Goal: Task Accomplishment & Management: Manage account settings

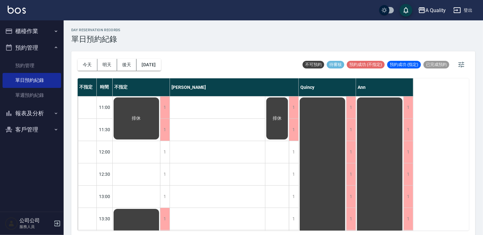
click at [292, 171] on div "1" at bounding box center [294, 174] width 10 height 22
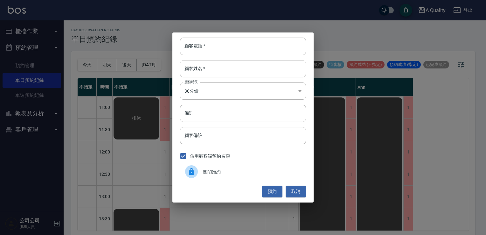
click at [223, 62] on input "顧客姓名   *" at bounding box center [243, 68] width 126 height 17
type input "q"
type input "潘"
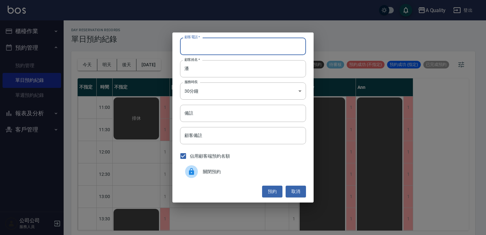
click at [234, 46] on input "顧客電話   *" at bounding box center [243, 46] width 126 height 17
type input "0912586568"
click at [190, 68] on input "潘" at bounding box center [243, 68] width 126 height 17
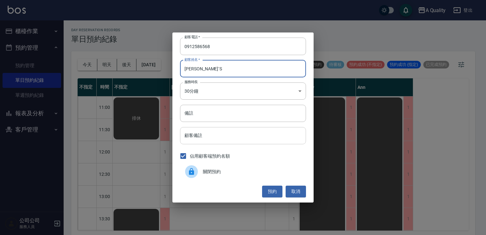
type input "潘"
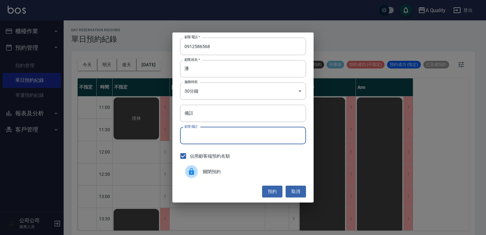
click at [252, 130] on input "顧客備註" at bounding box center [243, 135] width 126 height 17
click at [254, 115] on input "備註" at bounding box center [243, 113] width 126 height 17
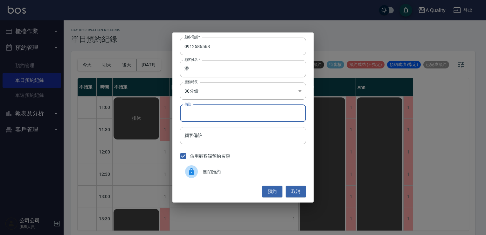
click at [303, 134] on input "顧客備註" at bounding box center [243, 135] width 126 height 17
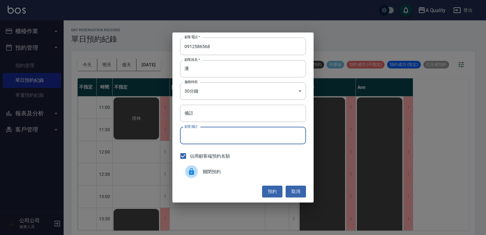
type input "ㄏ"
type input "c"
click at [277, 189] on button "預約" at bounding box center [272, 191] width 20 height 12
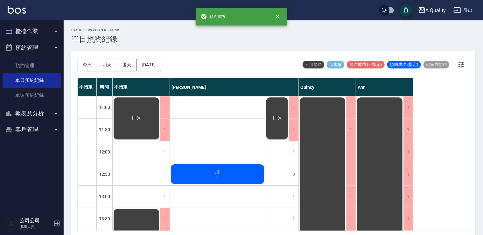
click at [255, 177] on div "[PERSON_NAME]" at bounding box center [217, 174] width 95 height 22
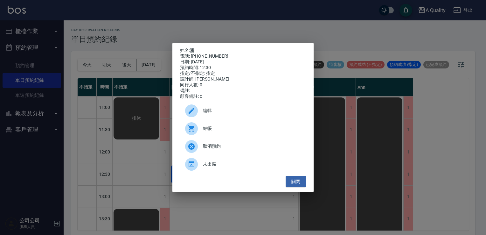
click at [218, 114] on span "編輯" at bounding box center [252, 110] width 98 height 7
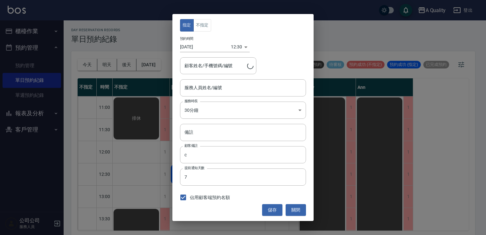
type input "[PERSON_NAME](無代號)"
type input "[PERSON_NAME]/0912586568"
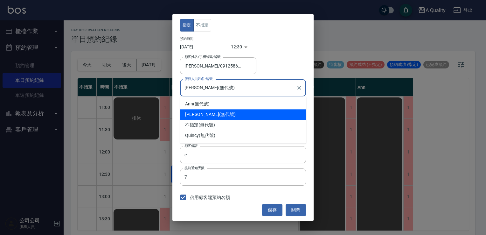
click at [234, 85] on input "[PERSON_NAME](無代號)" at bounding box center [238, 87] width 111 height 11
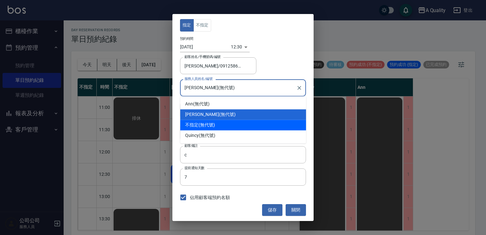
click at [222, 125] on div "不指定 (無代號)" at bounding box center [243, 125] width 126 height 10
type input "不指定(無代號)"
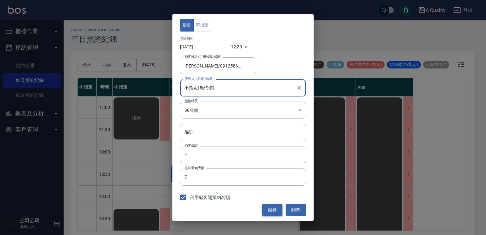
click at [279, 209] on button "儲存" at bounding box center [272, 210] width 20 height 12
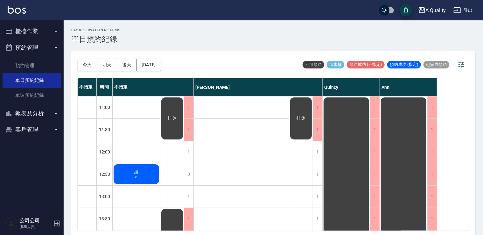
click at [129, 175] on div "[PERSON_NAME]" at bounding box center [136, 174] width 47 height 22
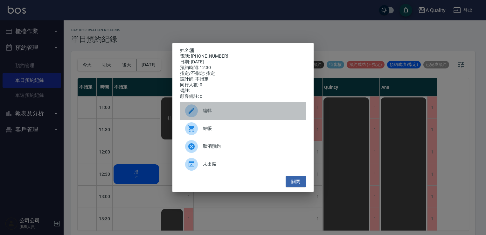
click at [197, 114] on div at bounding box center [191, 110] width 13 height 13
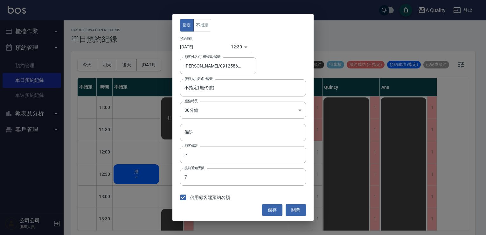
click at [142, 205] on div "指定 不指定 預約時間 [DATE] 12:30 1758515400000 顧客姓名/手機號碼/編號 [PERSON_NAME]/0912586568 顧客…" at bounding box center [243, 117] width 486 height 235
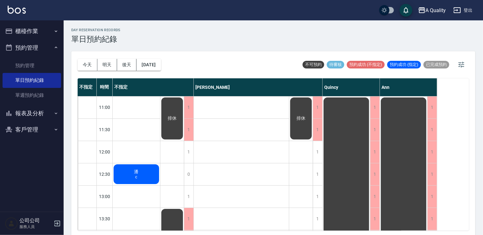
click at [142, 169] on div "[PERSON_NAME]" at bounding box center [136, 174] width 47 height 22
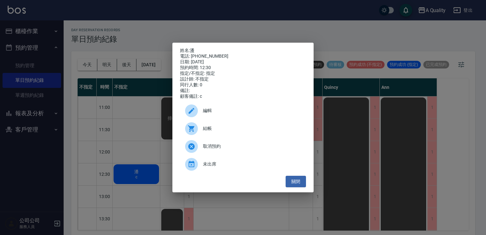
click at [212, 114] on span "編輯" at bounding box center [252, 110] width 98 height 7
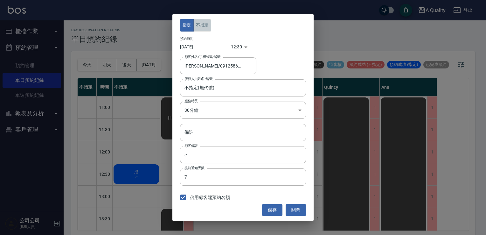
click at [197, 26] on button "不指定" at bounding box center [202, 25] width 18 height 12
click at [278, 210] on button "儲存" at bounding box center [272, 210] width 20 height 12
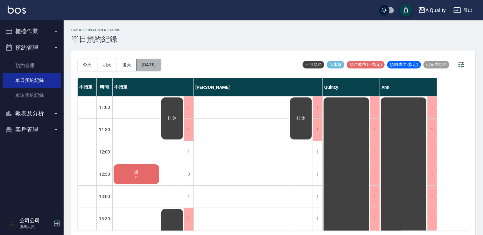
click at [154, 64] on button "[DATE]" at bounding box center [148, 65] width 24 height 12
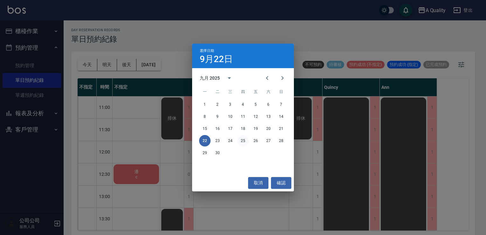
click at [244, 139] on button "25" at bounding box center [242, 140] width 11 height 11
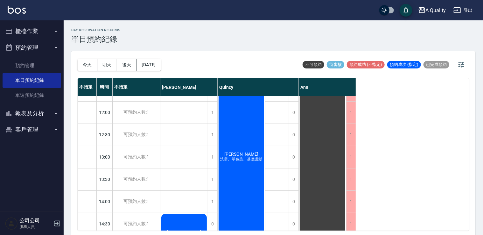
scroll to position [127, 0]
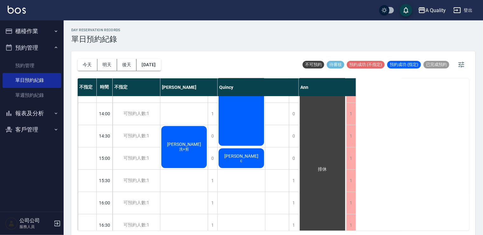
click at [237, 179] on div "[PERSON_NAME]剪、單色染、基礎護髮 [PERSON_NAME] c [PERSON_NAME] 單剪 承佑 洗剪 [PERSON_NAME] 單剪" at bounding box center [241, 169] width 48 height 401
click at [290, 180] on div "1" at bounding box center [294, 180] width 10 height 22
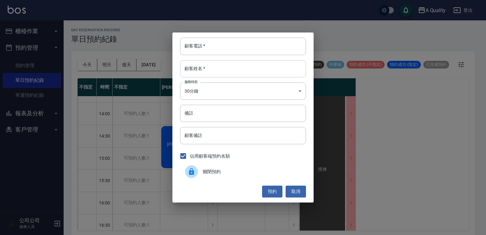
click at [209, 72] on input "顧客姓名   *" at bounding box center [243, 68] width 126 height 17
type input "x"
type input "劉"
click at [238, 47] on input "顧客電話   *" at bounding box center [243, 46] width 126 height 17
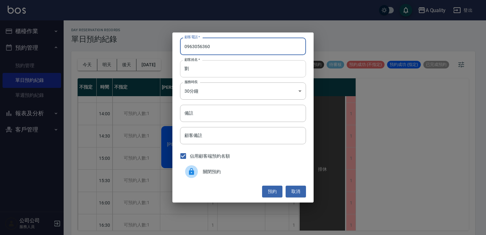
type input "0963056360"
click at [231, 69] on input "劉" at bounding box center [243, 68] width 126 height 17
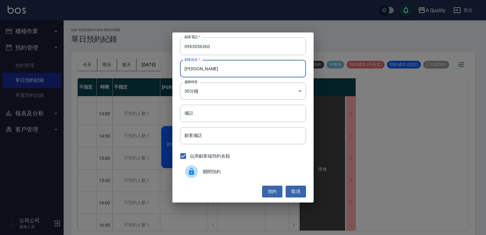
type input "劉"
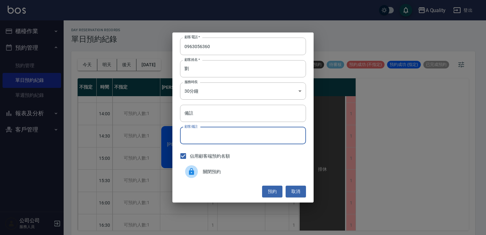
click at [250, 136] on input "顧客備註" at bounding box center [243, 135] width 126 height 17
type input "c"
click at [278, 193] on button "預約" at bounding box center [272, 191] width 20 height 12
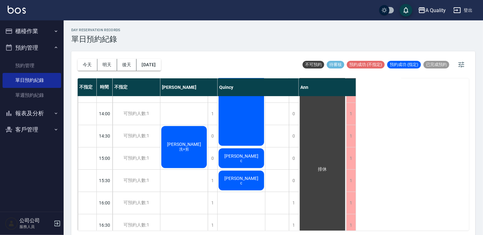
click at [246, 183] on div "[PERSON_NAME]" at bounding box center [240, 180] width 47 height 22
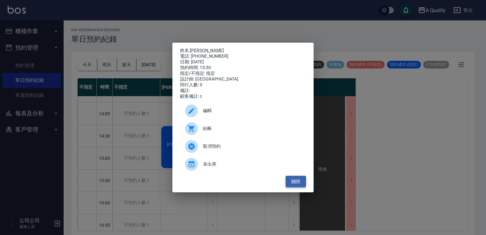
click at [294, 186] on button "關閉" at bounding box center [296, 182] width 20 height 12
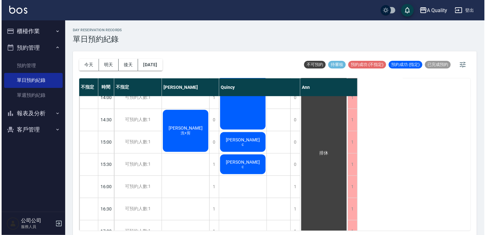
scroll to position [159, 0]
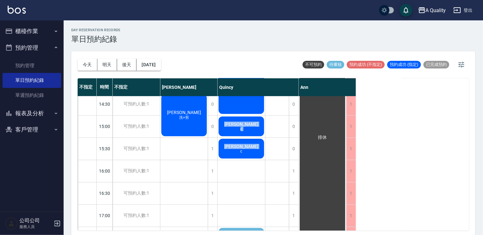
drag, startPoint x: 241, startPoint y: 151, endPoint x: 244, endPoint y: 171, distance: 20.5
click at [244, 171] on div "[PERSON_NAME]剪、單色染、基礎護髮 [PERSON_NAME] c [PERSON_NAME]c [PERSON_NAME] 單剪 承佑 洗剪 […" at bounding box center [241, 137] width 48 height 401
drag, startPoint x: 244, startPoint y: 171, endPoint x: 234, endPoint y: 148, distance: 25.4
click at [234, 148] on span "[PERSON_NAME]" at bounding box center [241, 146] width 37 height 5
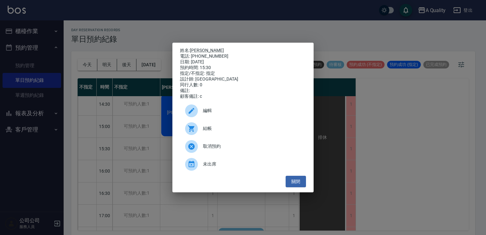
click at [222, 119] on div "編輯" at bounding box center [243, 111] width 126 height 18
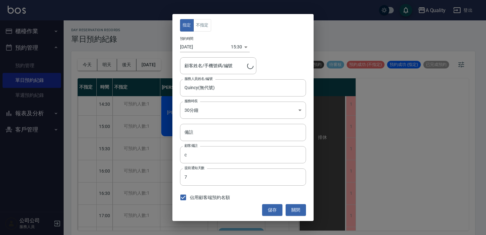
type input "[PERSON_NAME]/0963056360/"
click at [238, 47] on body "A Quality 登出 櫃檯作業 打帳單 帳單列表 營業儀表板 現金收支登錄 每日結帳 排班表 現場電腦打卡 預約管理 預約管理 單日預約紀錄 單週預約紀錄…" at bounding box center [243, 118] width 486 height 237
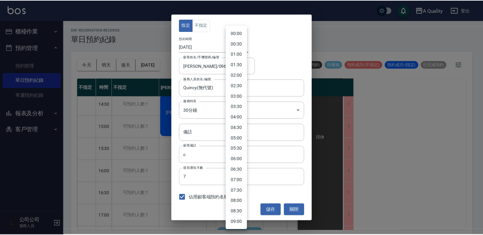
scroll to position [231, 0]
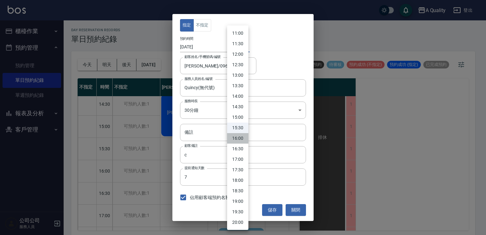
click at [240, 140] on li "16:00" at bounding box center [237, 138] width 21 height 10
type input "1758787200000"
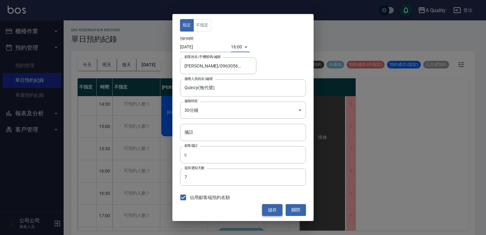
click at [274, 210] on button "儲存" at bounding box center [272, 210] width 20 height 12
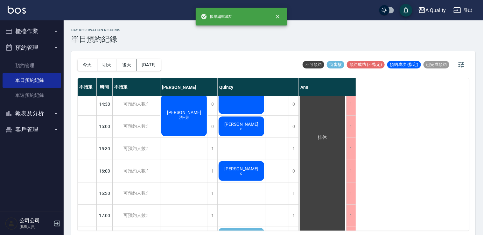
click at [256, 200] on div "[PERSON_NAME]剪、單色染、基礎護髮 [PERSON_NAME] c [PERSON_NAME]c [PERSON_NAME] 單剪 承佑 洗剪 […" at bounding box center [241, 137] width 48 height 401
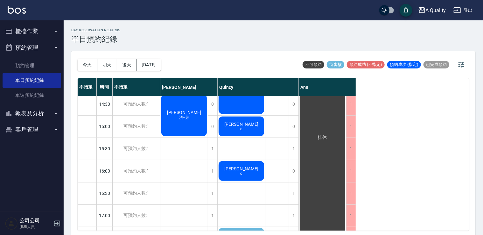
click at [247, 127] on span "[PERSON_NAME]" at bounding box center [241, 123] width 37 height 5
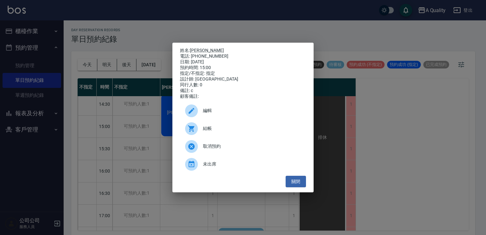
click at [251, 210] on div "姓名: [PERSON_NAME] 電話: [PHONE_NUMBER] 日期: [DATE] 預約時間: 15:00 指定/不指定: 指定 設計師: [PE…" at bounding box center [243, 117] width 486 height 235
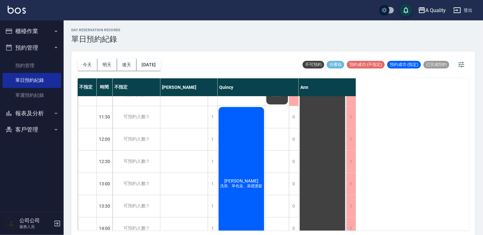
scroll to position [0, 0]
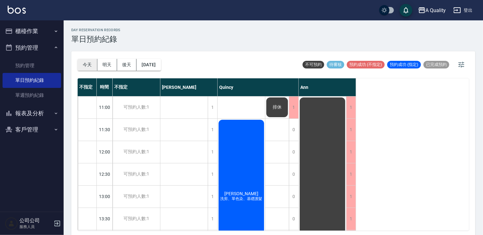
click at [85, 59] on button "今天" at bounding box center [88, 65] width 20 height 12
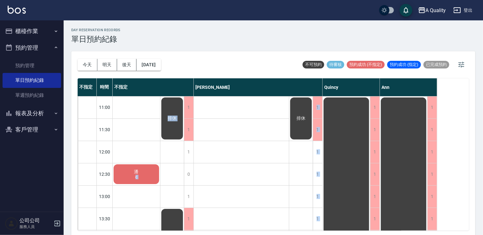
drag, startPoint x: 145, startPoint y: 176, endPoint x: 236, endPoint y: 179, distance: 91.0
click at [149, 170] on div "[PERSON_NAME]" at bounding box center [136, 174] width 47 height 22
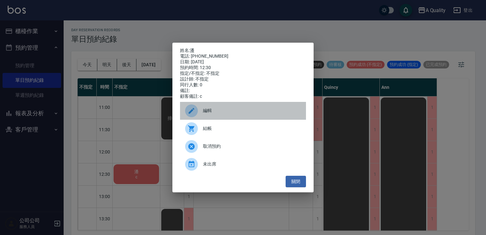
click at [238, 117] on div "編輯" at bounding box center [243, 111] width 126 height 18
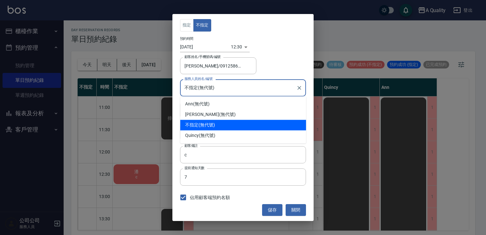
click at [248, 93] on input "不指定(無代號)" at bounding box center [238, 87] width 111 height 11
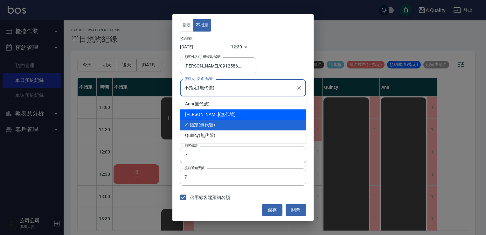
click at [245, 114] on div "[PERSON_NAME] (無代號)" at bounding box center [243, 114] width 126 height 10
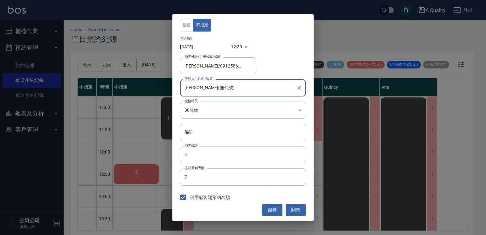
type input "[PERSON_NAME](無代號)"
click at [269, 215] on button "儲存" at bounding box center [272, 210] width 20 height 12
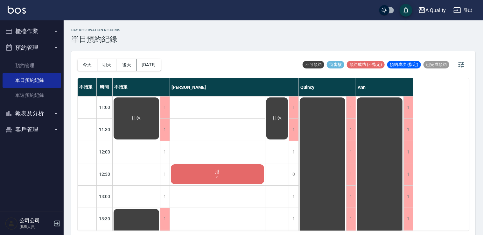
click at [242, 178] on div "[PERSON_NAME]" at bounding box center [217, 174] width 95 height 22
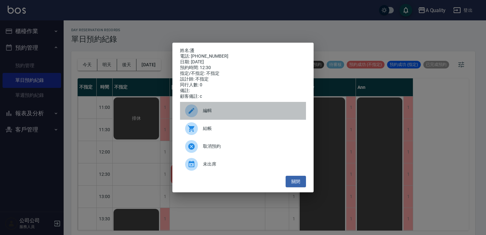
click at [231, 118] on div "編輯" at bounding box center [243, 111] width 126 height 18
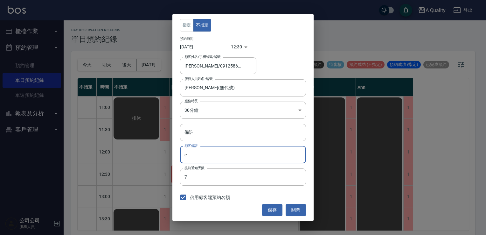
click at [183, 154] on input "c" at bounding box center [243, 154] width 126 height 17
click at [183, 155] on input "c" at bounding box center [243, 154] width 126 height 17
click at [189, 156] on input "c" at bounding box center [243, 154] width 126 height 17
click at [185, 156] on input "c" at bounding box center [243, 154] width 126 height 17
click at [294, 209] on button "關閉" at bounding box center [296, 210] width 20 height 12
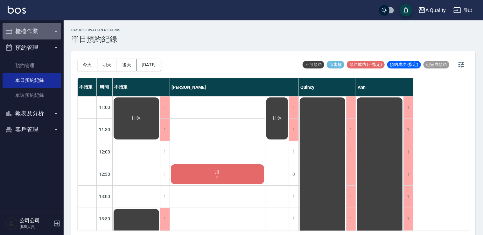
click at [33, 32] on button "櫃檯作業" at bounding box center [32, 31] width 59 height 17
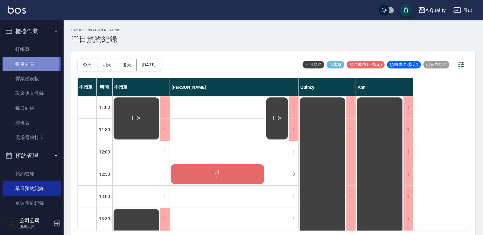
click at [25, 63] on link "帳單列表" at bounding box center [32, 64] width 59 height 15
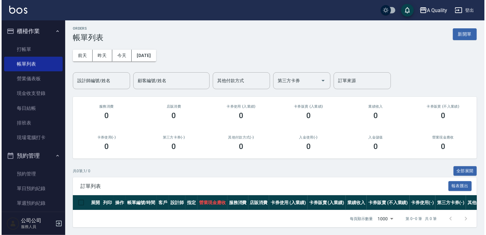
scroll to position [6, 0]
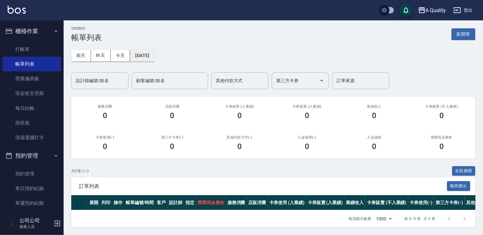
click at [141, 50] on button "[DATE]" at bounding box center [142, 56] width 24 height 12
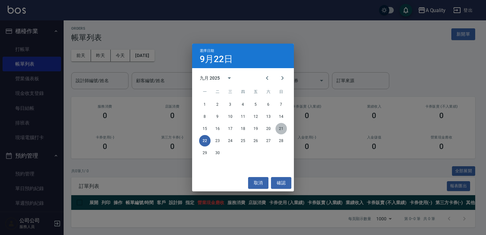
click at [280, 128] on button "21" at bounding box center [280, 128] width 11 height 11
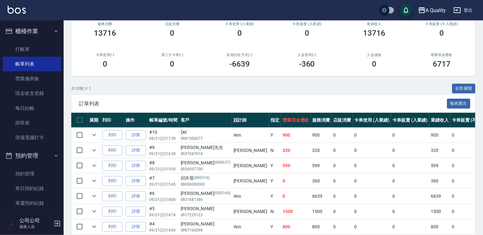
scroll to position [95, 0]
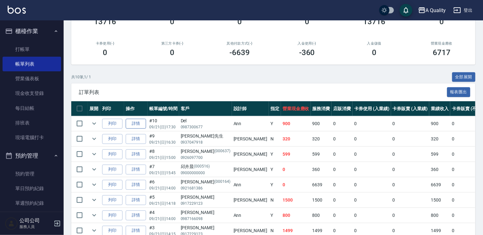
click at [135, 123] on link "詳情" at bounding box center [136, 124] width 20 height 10
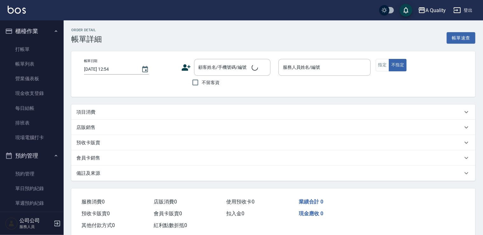
type input "[DATE] 17:30"
type input "Ann(無代號)"
type input "Google地圖/搜尋"
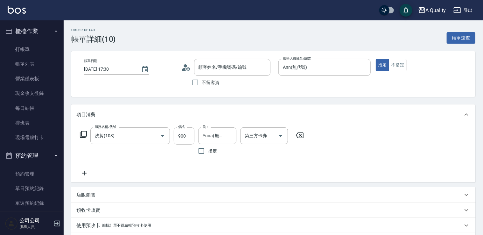
type input "洗剪(103)"
type input "Del/0987300677/null"
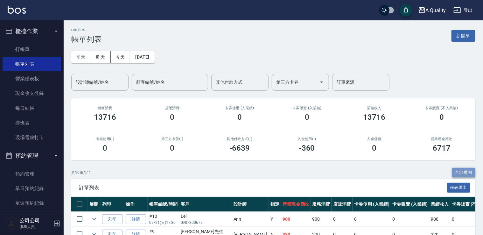
click at [463, 172] on button "全部展開" at bounding box center [464, 173] width 24 height 10
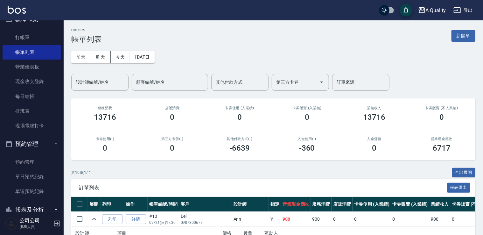
scroll to position [10, 0]
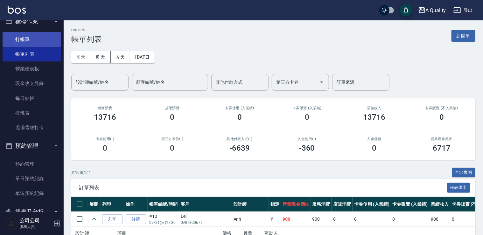
click at [33, 39] on link "打帳單" at bounding box center [32, 39] width 59 height 15
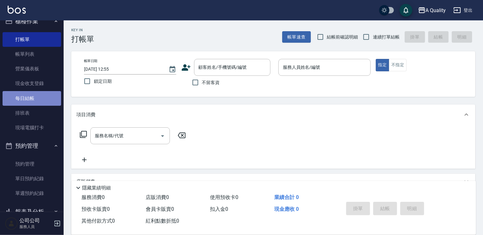
click at [34, 100] on link "每日結帳" at bounding box center [32, 98] width 59 height 15
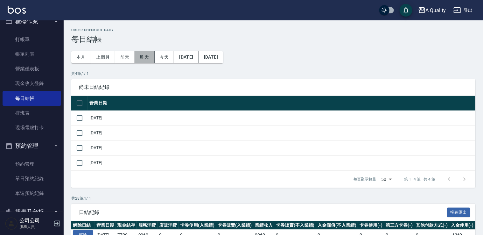
click at [143, 58] on button "昨天" at bounding box center [145, 57] width 20 height 12
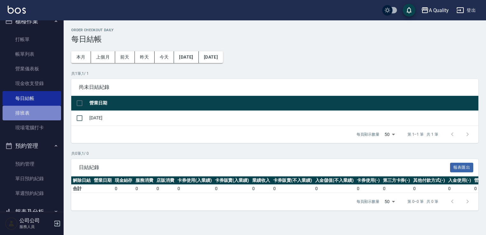
click at [38, 113] on link "排班表" at bounding box center [32, 113] width 59 height 15
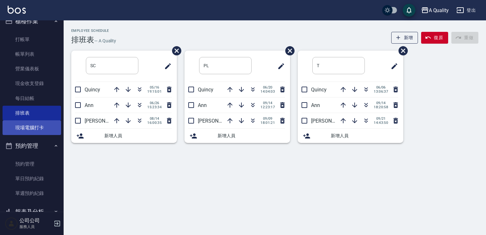
click at [39, 128] on link "現場電腦打卡" at bounding box center [32, 127] width 59 height 15
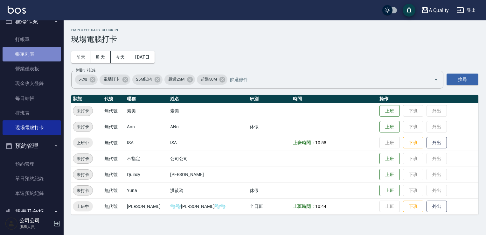
click at [33, 54] on link "帳單列表" at bounding box center [32, 54] width 59 height 15
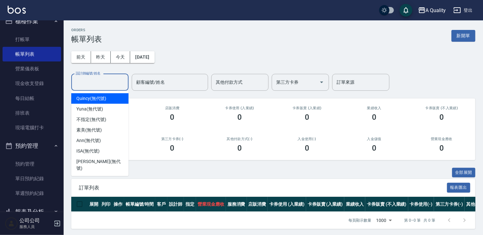
click at [90, 87] on input "設計師編號/姓名" at bounding box center [100, 82] width 52 height 11
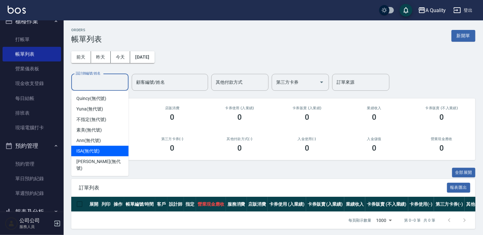
click at [95, 149] on span "ISA (無代號)" at bounding box center [87, 151] width 23 height 7
type input "ISA(無代號)"
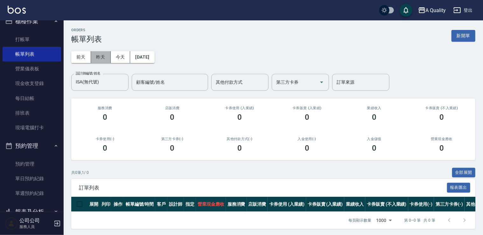
click at [102, 61] on button "昨天" at bounding box center [101, 57] width 20 height 12
click at [118, 84] on button "Clear" at bounding box center [121, 82] width 9 height 9
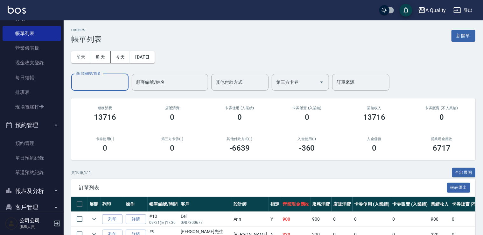
scroll to position [42, 0]
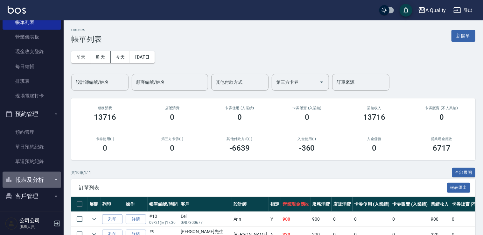
click at [41, 181] on button "報表及分析" at bounding box center [32, 179] width 59 height 17
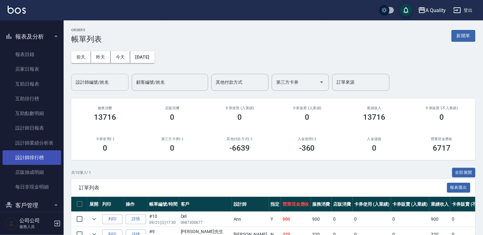
scroll to position [194, 0]
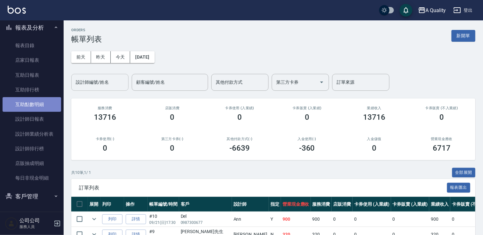
click at [39, 100] on link "互助點數明細" at bounding box center [32, 104] width 59 height 15
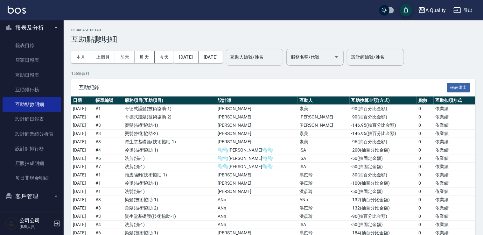
click at [283, 63] on div "互助人編號/姓名" at bounding box center [254, 57] width 57 height 17
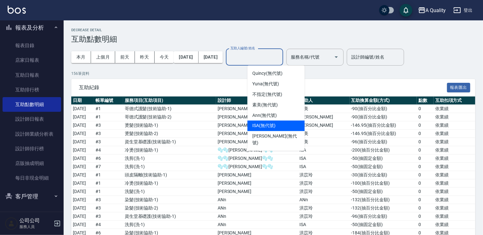
click at [289, 121] on div "ISA (無代號)" at bounding box center [275, 126] width 57 height 10
type input "ISA(無代號)"
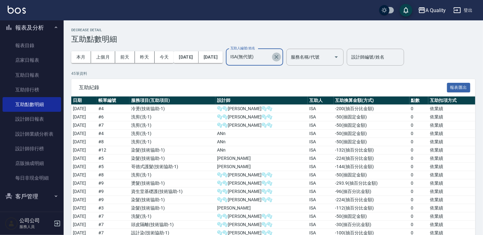
click at [280, 59] on icon "Clear" at bounding box center [276, 57] width 6 height 6
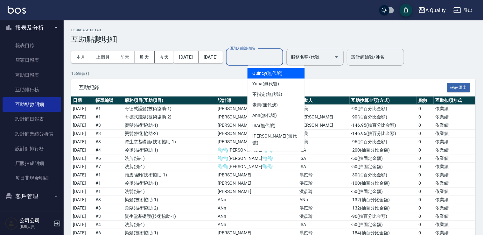
click at [277, 57] on input "互助人編號/姓名" at bounding box center [255, 57] width 52 height 11
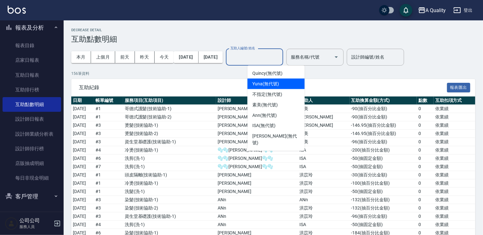
click at [284, 86] on div "Yuna (無代號)" at bounding box center [275, 84] width 57 height 10
type input "Yuna(無代號)"
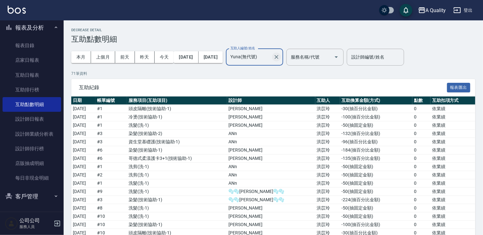
click at [280, 59] on icon "Clear" at bounding box center [276, 57] width 6 height 6
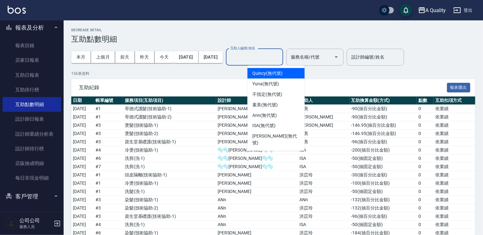
click at [277, 59] on input "互助人編號/姓名" at bounding box center [255, 57] width 52 height 11
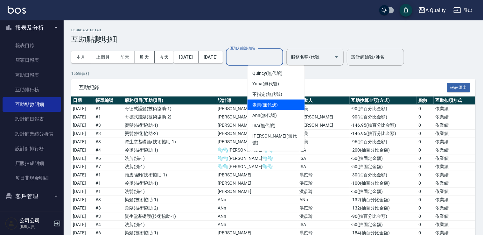
click at [281, 106] on div "素美 (無代號)" at bounding box center [275, 105] width 57 height 10
type input "素美(無代號)"
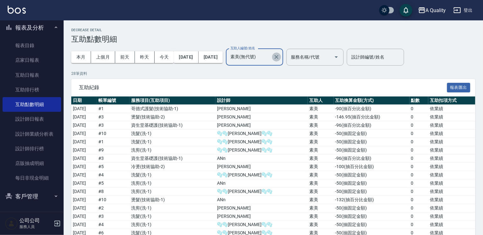
click at [280, 59] on icon "Clear" at bounding box center [276, 57] width 6 height 6
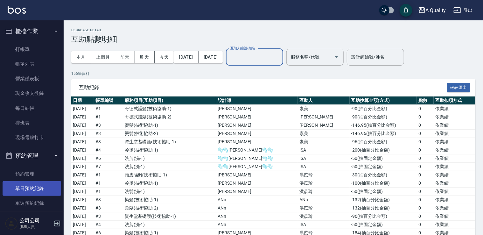
click at [40, 185] on link "單日預約紀錄" at bounding box center [32, 188] width 59 height 15
